Goal: Task Accomplishment & Management: Use online tool/utility

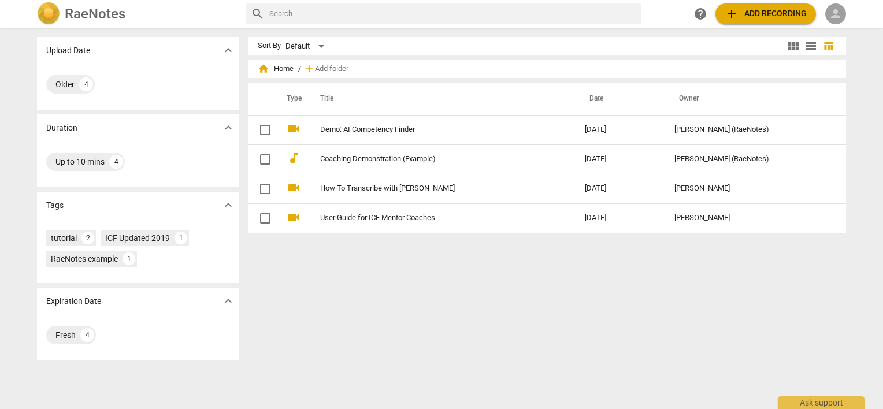
click at [837, 16] on span "person" at bounding box center [836, 14] width 14 height 14
click at [837, 28] on li "Login" at bounding box center [846, 28] width 42 height 28
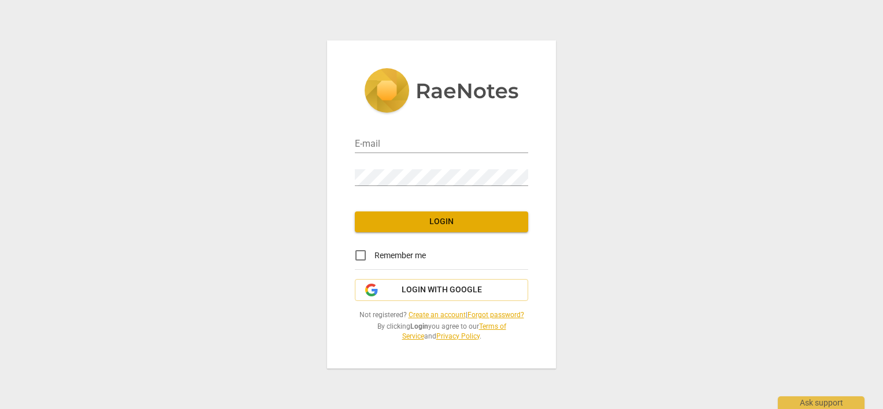
type input "[PERSON_NAME][EMAIL_ADDRESS][DOMAIN_NAME]"
click at [362, 254] on input "Remember me" at bounding box center [361, 256] width 28 height 28
checkbox input "true"
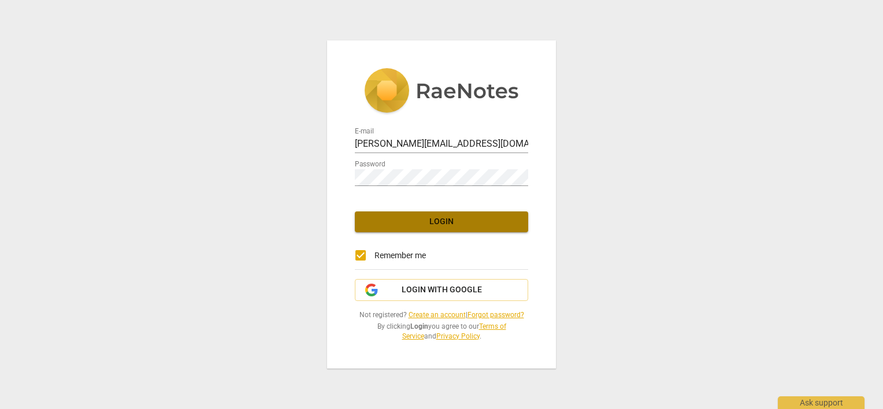
click at [377, 227] on span "Login" at bounding box center [441, 222] width 155 height 12
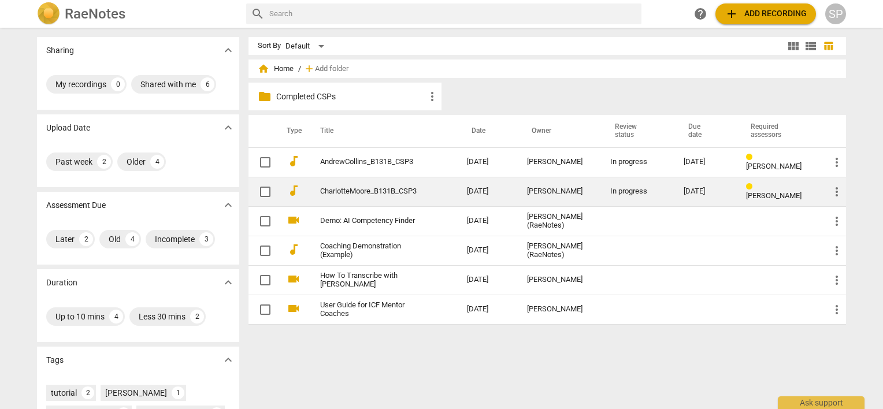
click at [363, 191] on link "CharlotteMoore_B131B_CSP3" at bounding box center [372, 191] width 105 height 9
